Goal: Task Accomplishment & Management: Manage account settings

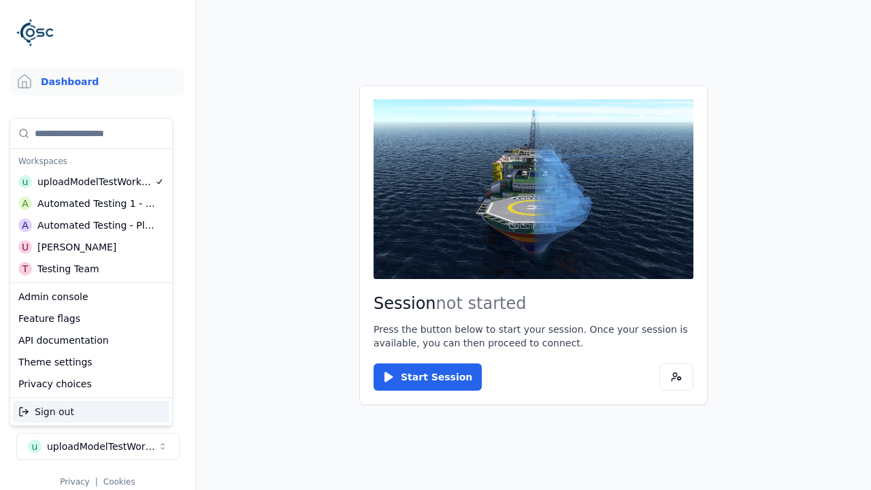
click at [91, 269] on div "Testing Team" at bounding box center [68, 269] width 62 height 14
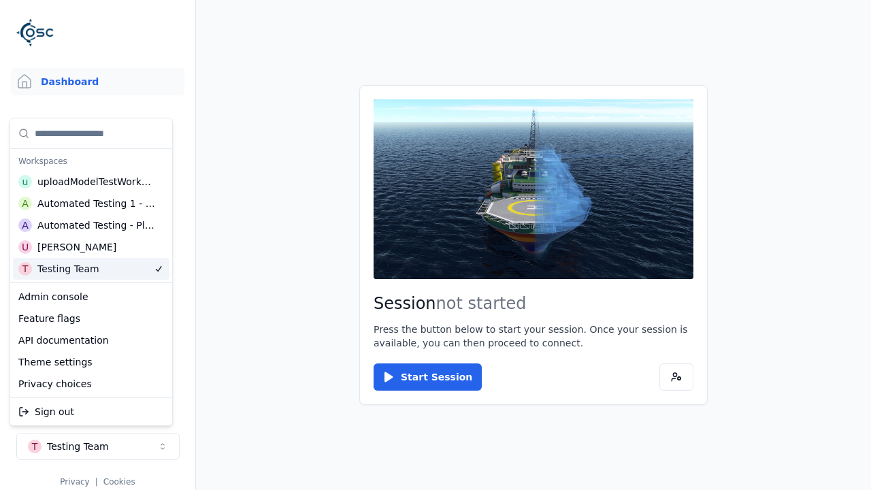
click at [435, 245] on html "Support Dashboard Assets 3D Models Scenes Datasets Recordings Support Documenta…" at bounding box center [435, 245] width 871 height 490
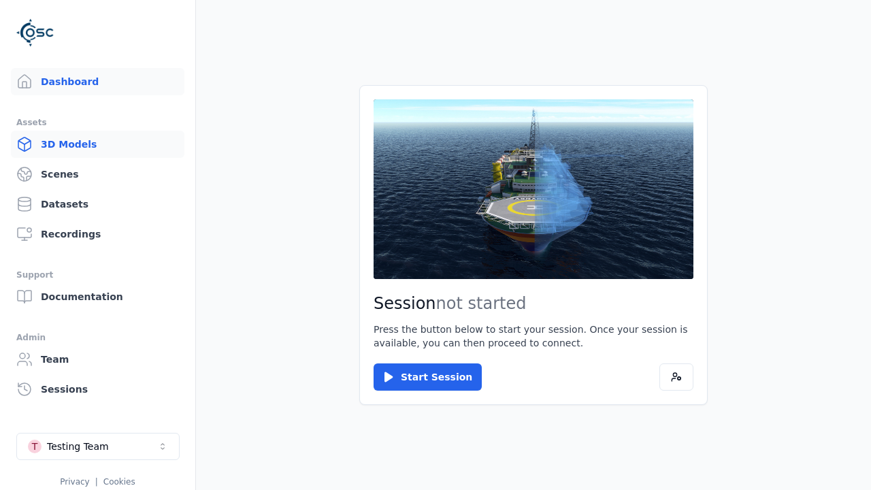
click at [97, 144] on link "3D Models" at bounding box center [97, 144] width 173 height 27
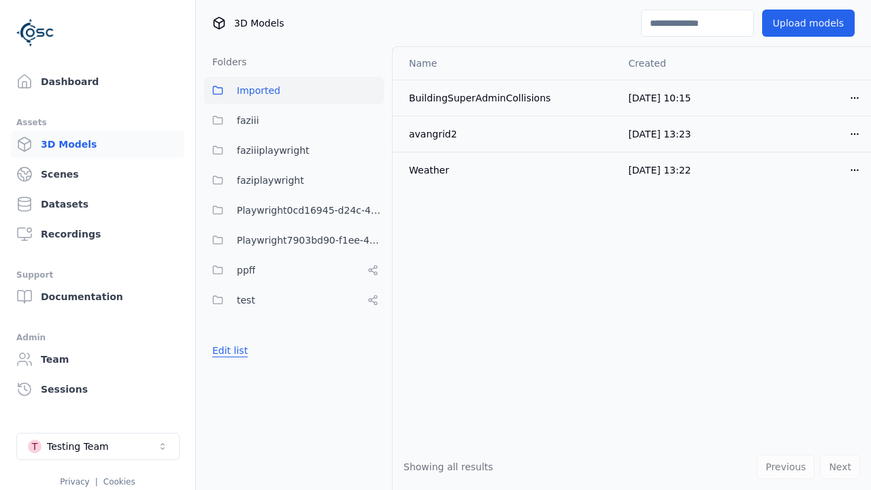
click at [227, 350] on button "Edit list" at bounding box center [230, 350] width 52 height 24
click at [239, 350] on link "Create folder" at bounding box center [243, 350] width 63 height 14
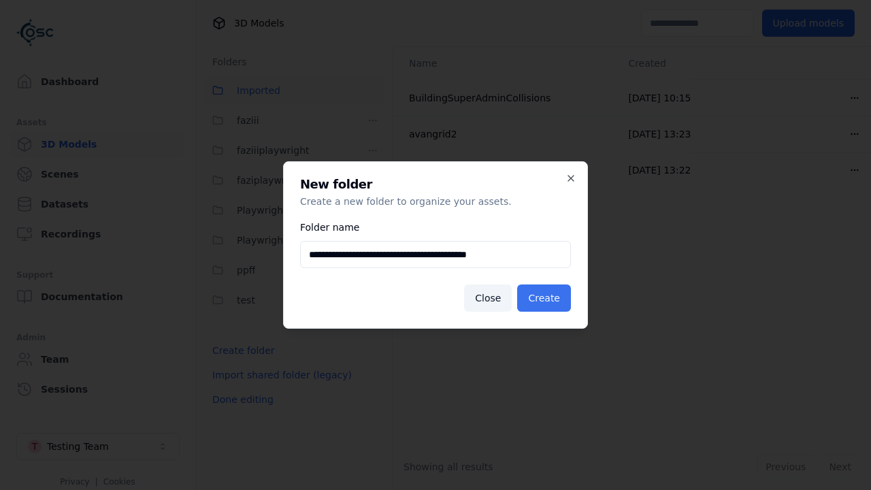
type input "**********"
click at [545, 298] on button "Create" at bounding box center [544, 297] width 54 height 27
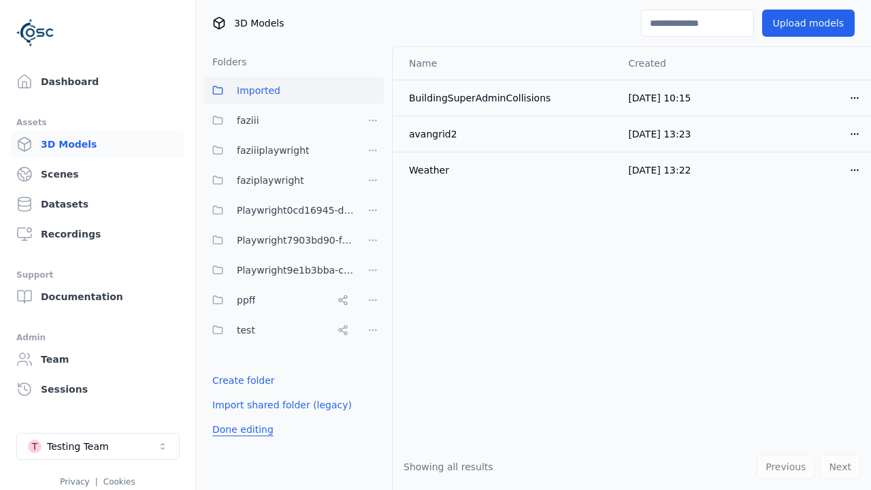
click at [239, 429] on button "Done editing" at bounding box center [243, 429] width 78 height 24
click at [227, 380] on button "Edit list" at bounding box center [230, 380] width 52 height 24
click at [373, 270] on html "Support Dashboard Assets 3D Models Scenes Datasets Recordings Support Documenta…" at bounding box center [435, 245] width 871 height 490
click at [372, 341] on div "Rename" at bounding box center [376, 342] width 91 height 22
